Goal: Transaction & Acquisition: Purchase product/service

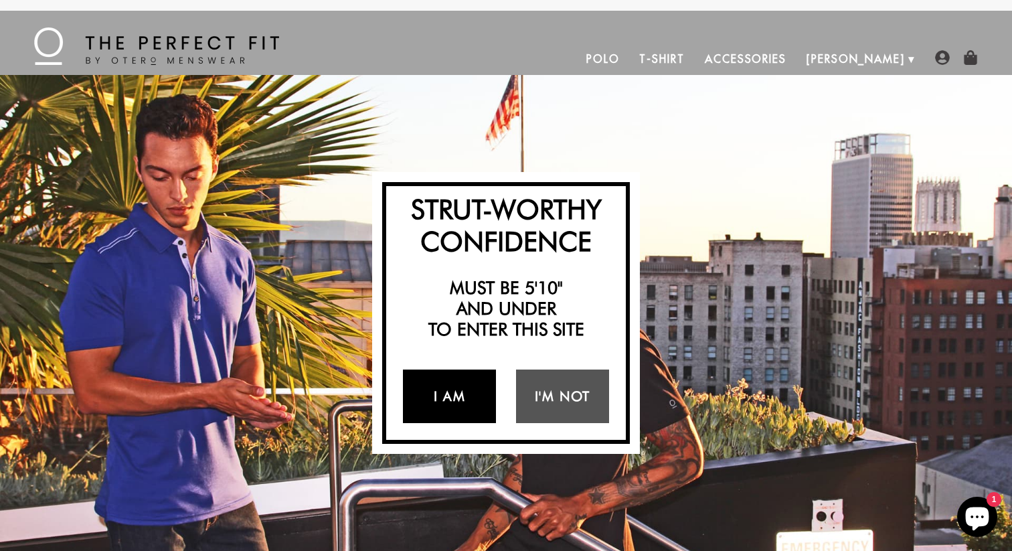
click at [434, 388] on link "I Am" at bounding box center [449, 396] width 93 height 54
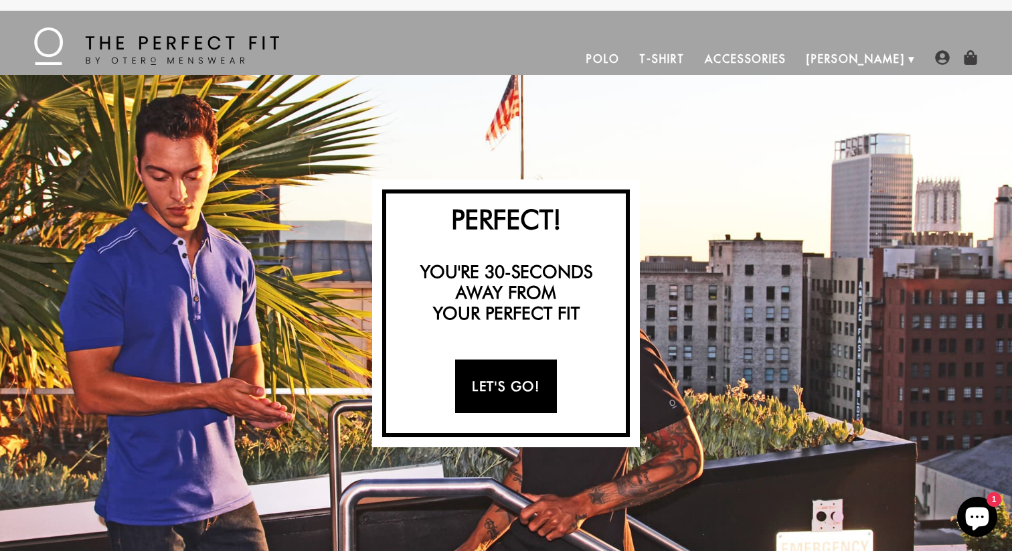
click at [479, 382] on link "Let's Go!" at bounding box center [505, 386] width 101 height 54
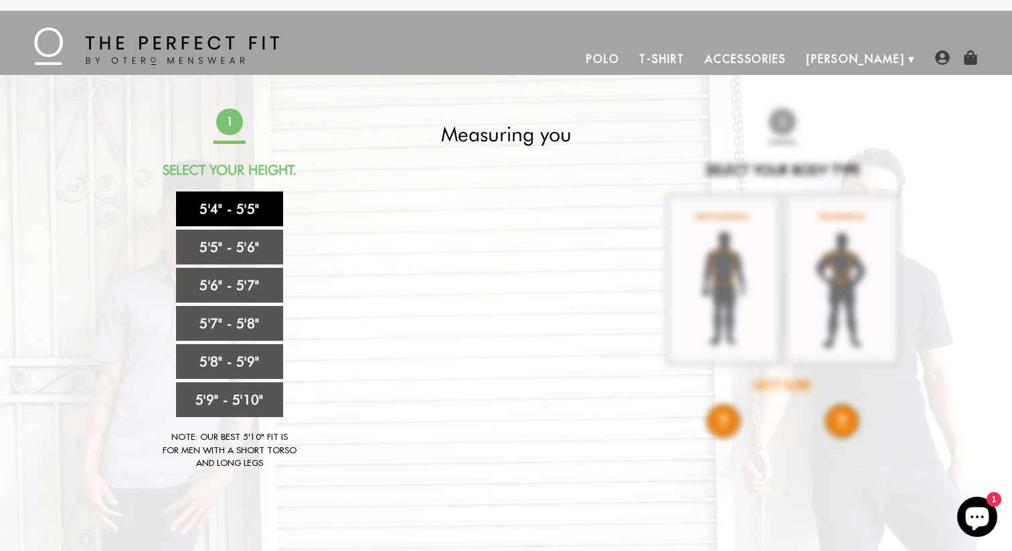
click at [261, 218] on link "5'4" - 5'5"" at bounding box center [229, 208] width 107 height 35
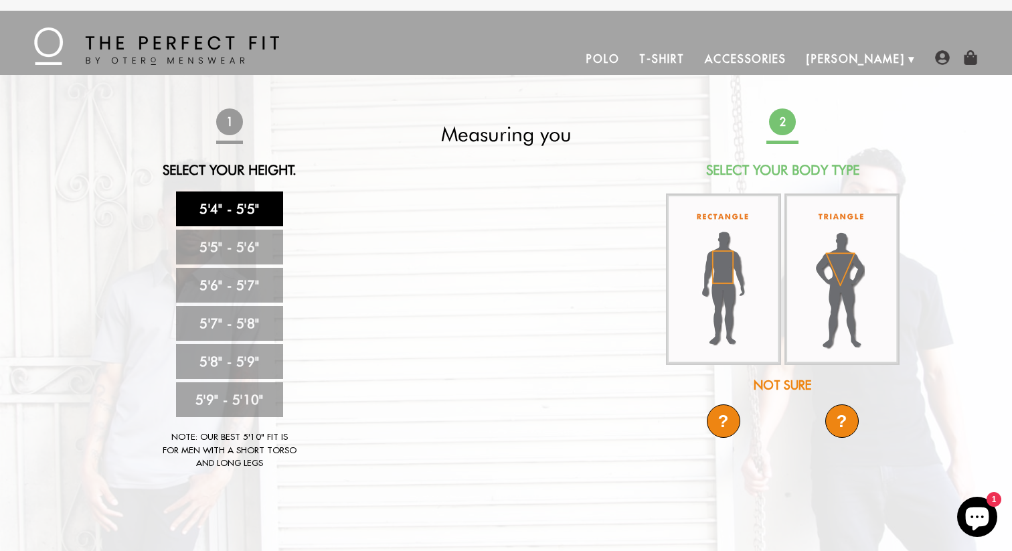
click at [694, 58] on link "T-Shirt" at bounding box center [661, 59] width 65 height 32
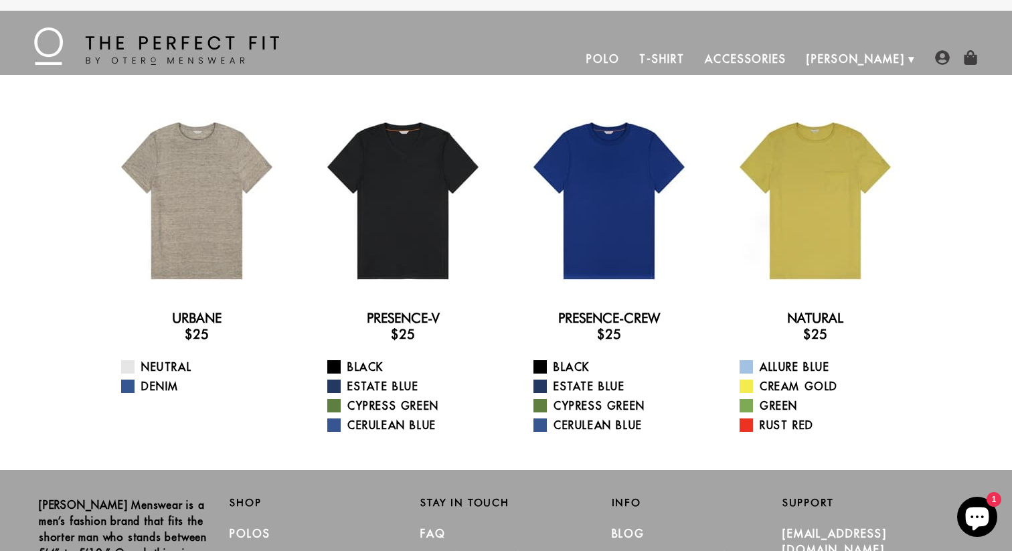
click at [755, 397] on div "Allure Blue Cream Gold Green Rust Red" at bounding box center [815, 396] width 185 height 74
click at [752, 399] on span at bounding box center [745, 405] width 13 height 13
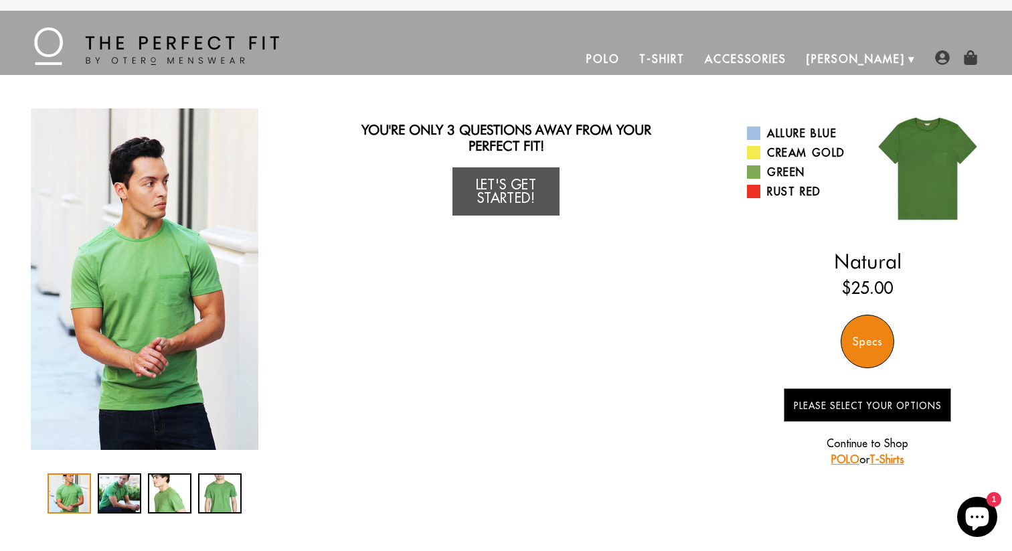
click at [771, 200] on div "Allure Blue Cream Gold Green Rust Red" at bounding box center [807, 162] width 120 height 81
click at [771, 198] on link "Rust Red" at bounding box center [802, 191] width 110 height 16
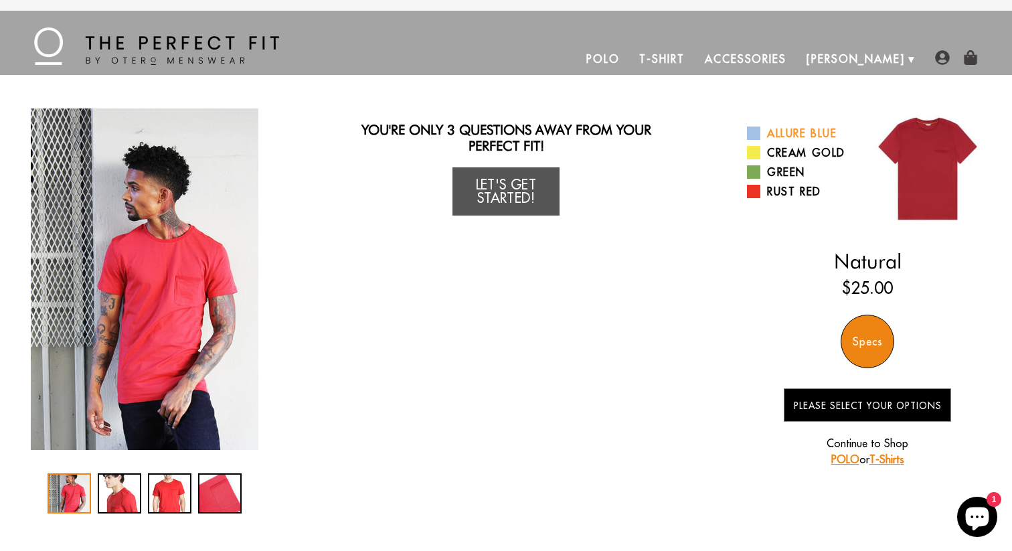
click at [749, 130] on span at bounding box center [753, 132] width 13 height 13
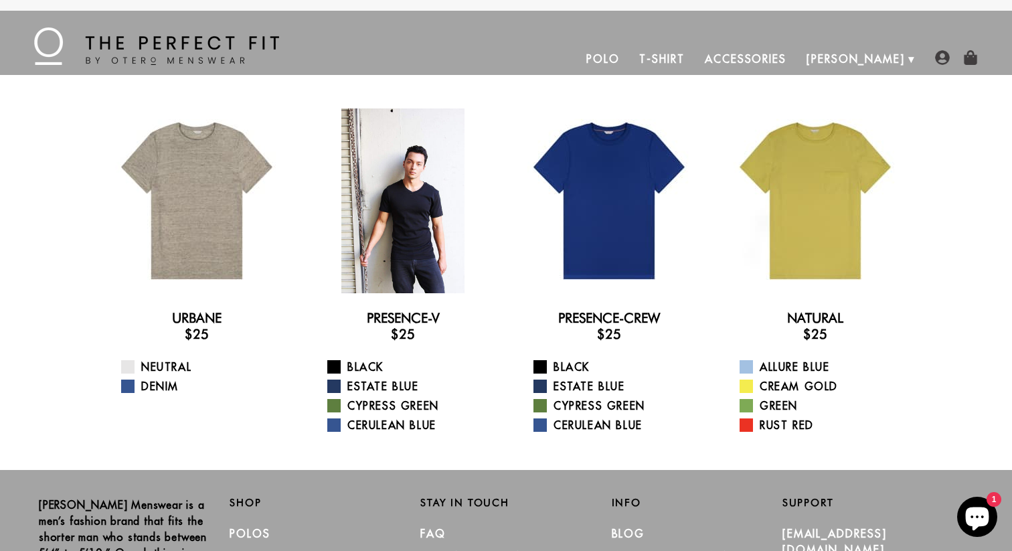
click at [405, 249] on div at bounding box center [402, 200] width 185 height 185
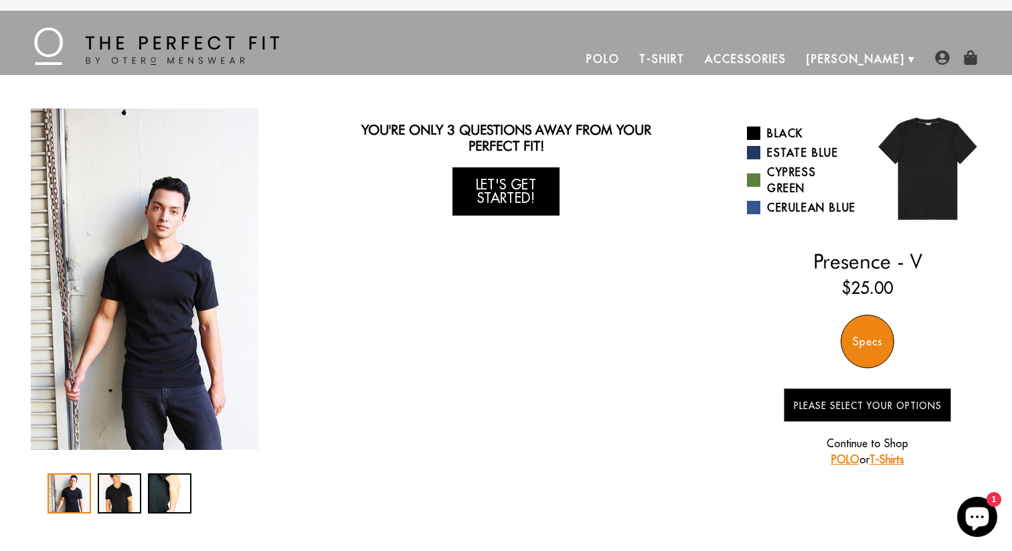
click at [503, 200] on link "Let's Get Started!" at bounding box center [505, 191] width 107 height 48
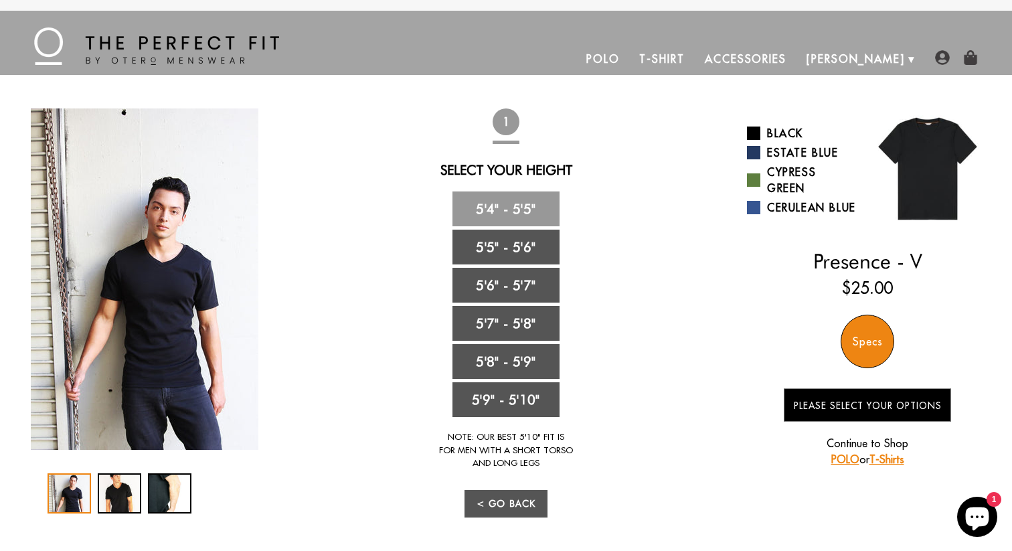
click at [503, 200] on link "5'4" - 5'5"" at bounding box center [505, 208] width 107 height 35
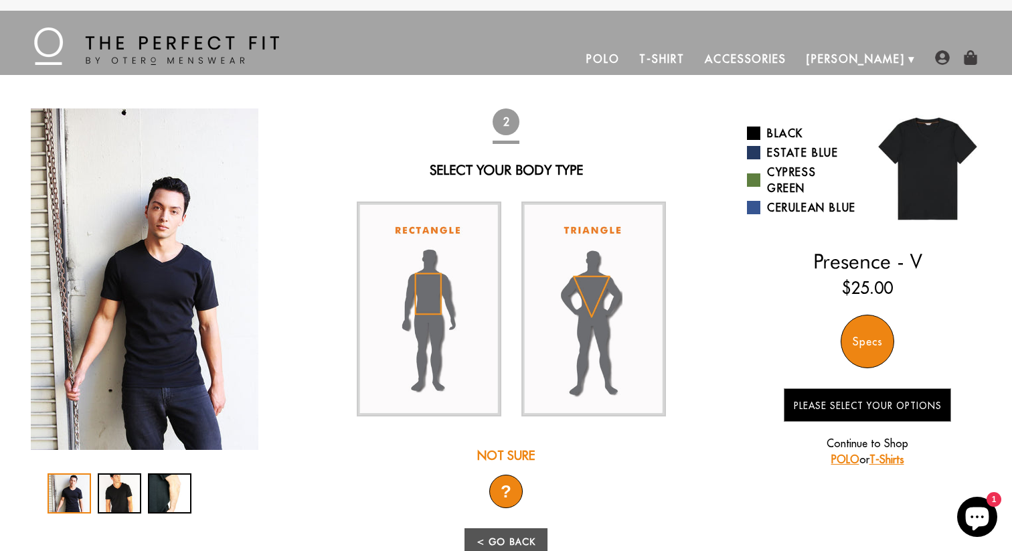
click at [347, 272] on div at bounding box center [506, 308] width 318 height 235
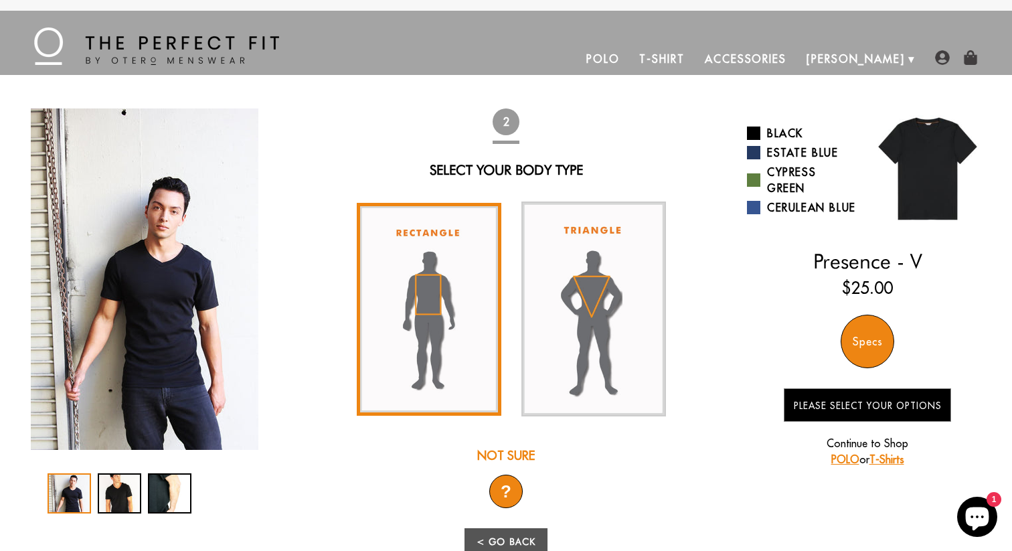
click at [397, 272] on img at bounding box center [429, 309] width 145 height 213
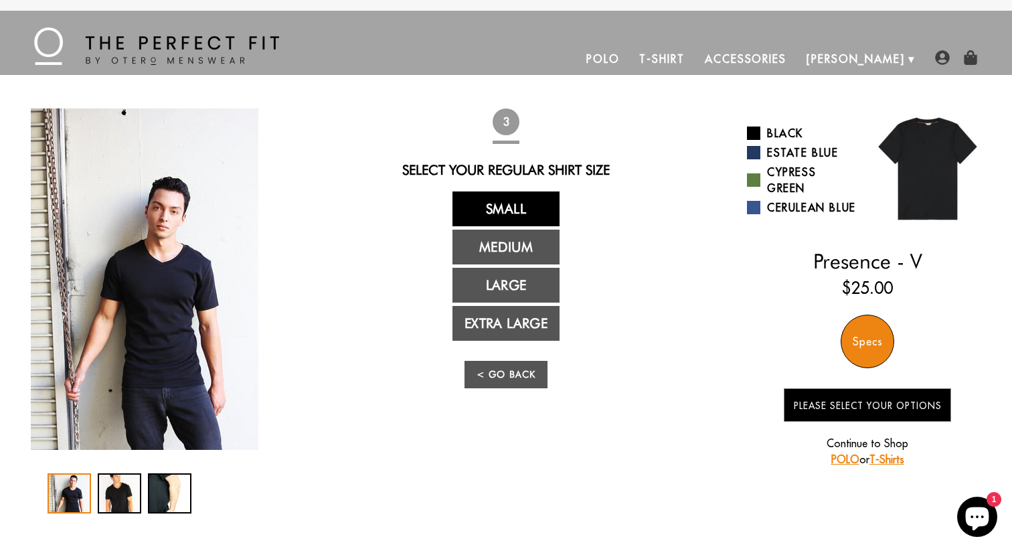
click at [465, 212] on link "Small" at bounding box center [505, 208] width 107 height 35
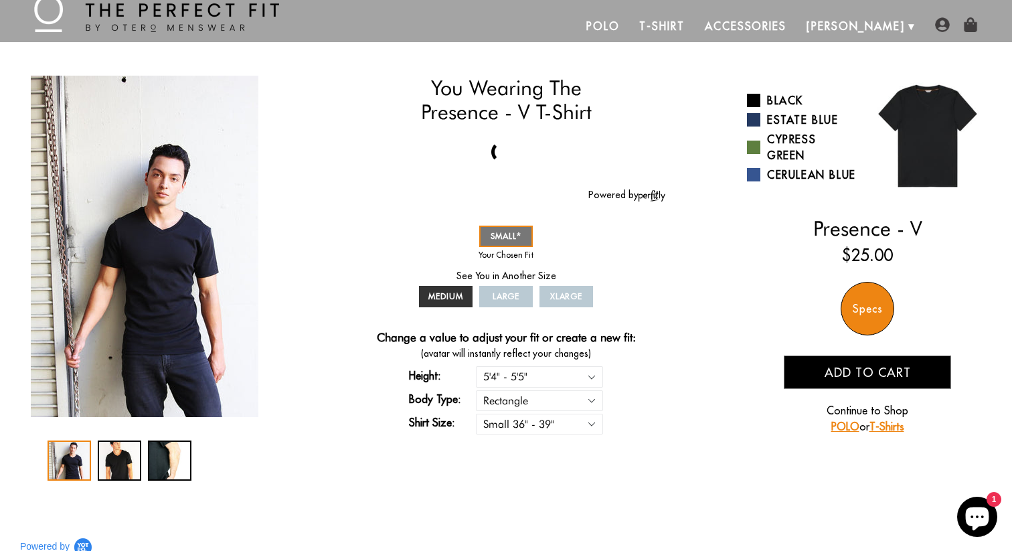
scroll to position [26, 0]
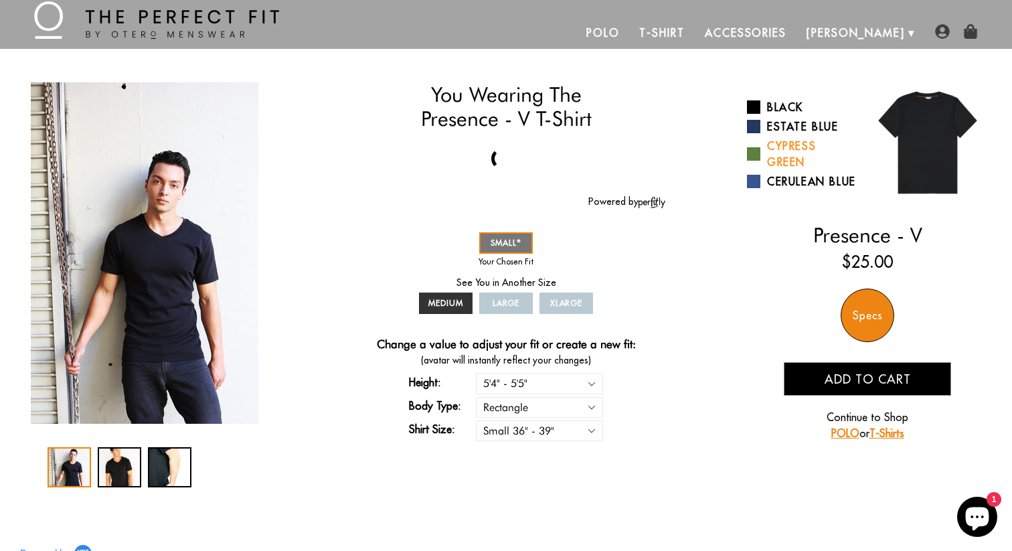
click at [753, 147] on link "Cypress Green" at bounding box center [802, 154] width 110 height 32
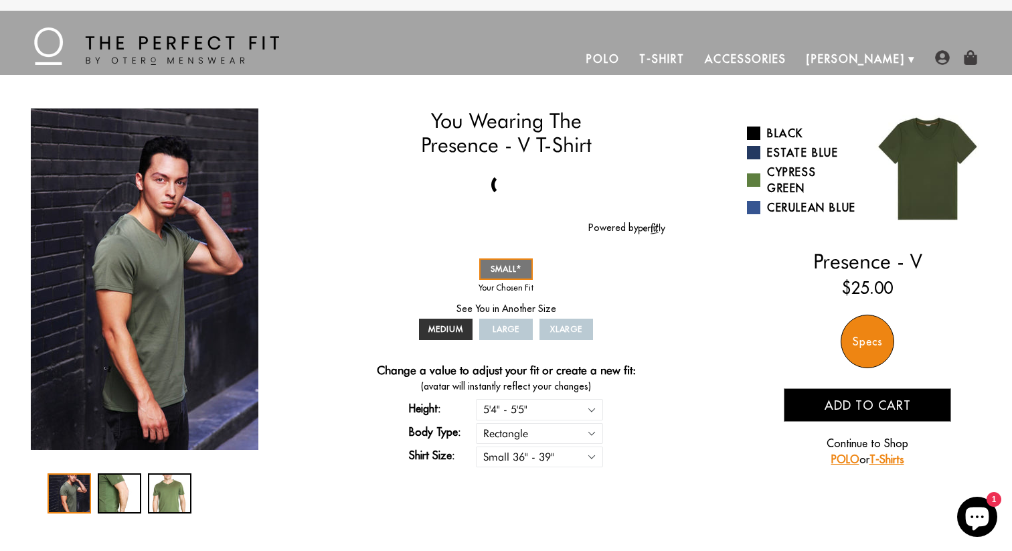
click at [839, 413] on button "Add to cart" at bounding box center [866, 404] width 167 height 33
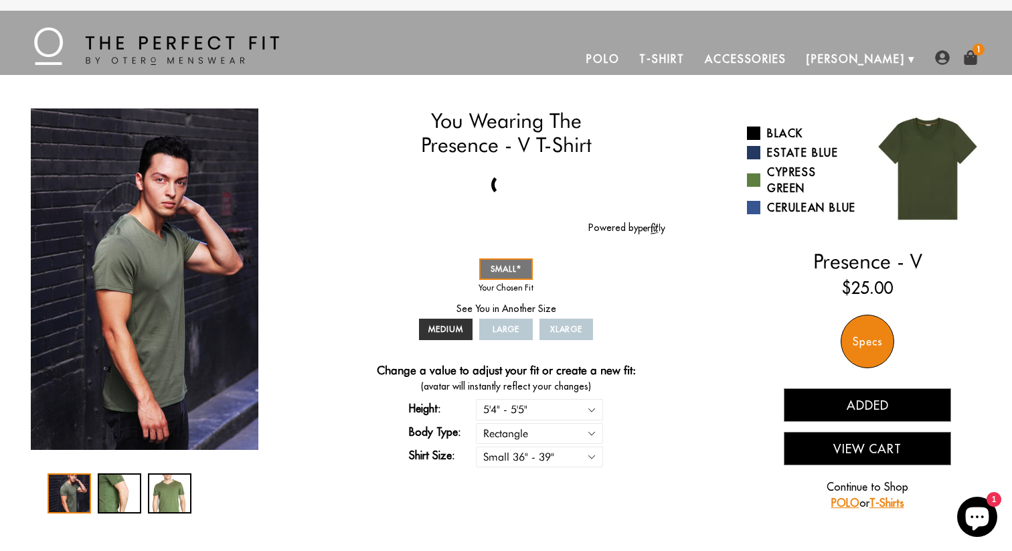
click at [812, 418] on button "Added" at bounding box center [866, 404] width 167 height 33
click at [759, 214] on span at bounding box center [753, 207] width 13 height 13
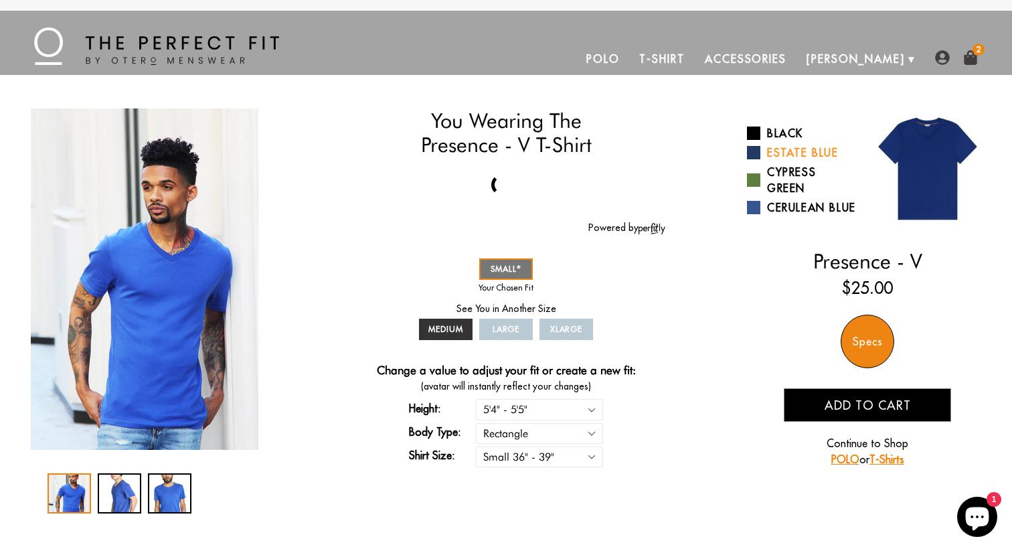
click at [757, 154] on span at bounding box center [753, 152] width 13 height 13
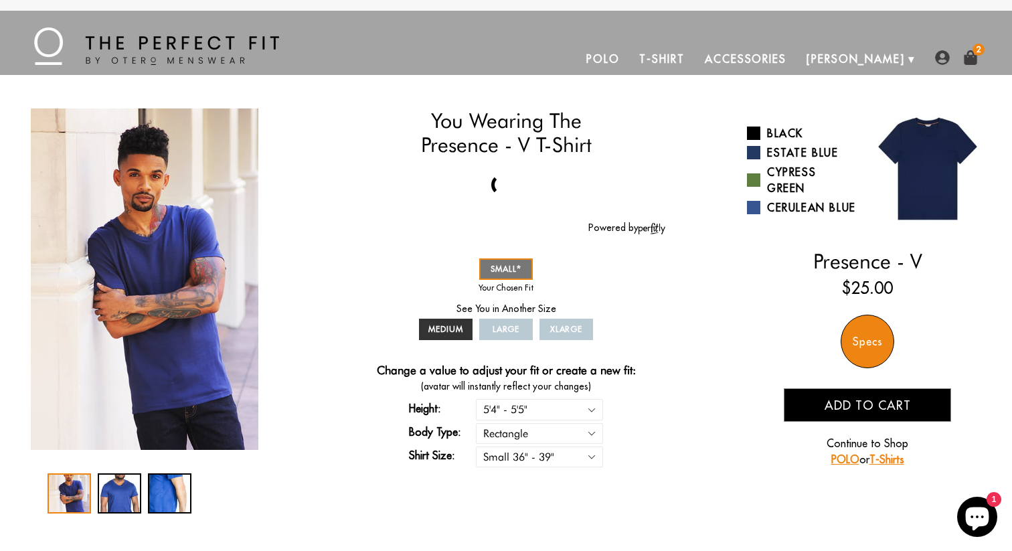
click at [822, 419] on button "Add to cart" at bounding box center [866, 404] width 167 height 33
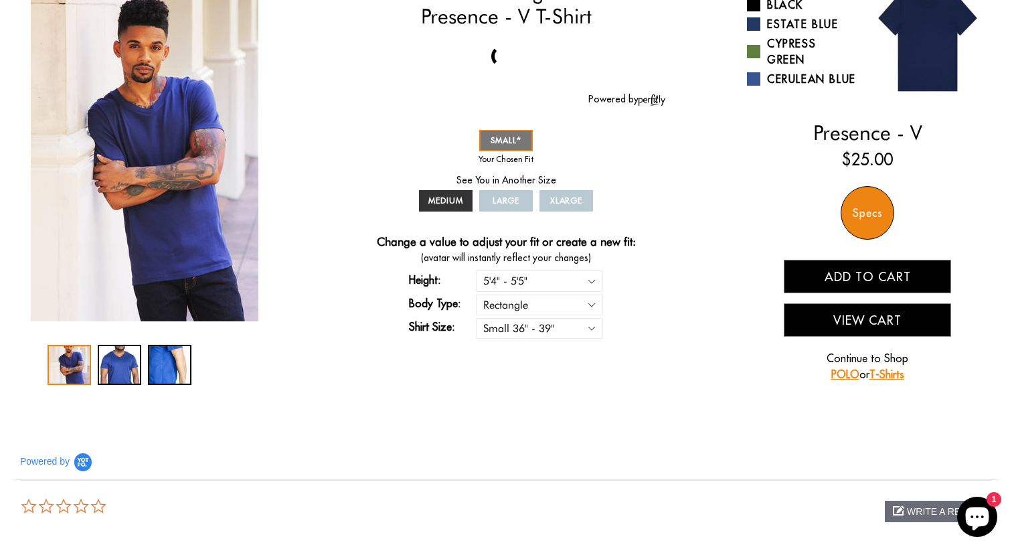
scroll to position [137, 0]
